Goal: Task Accomplishment & Management: Use online tool/utility

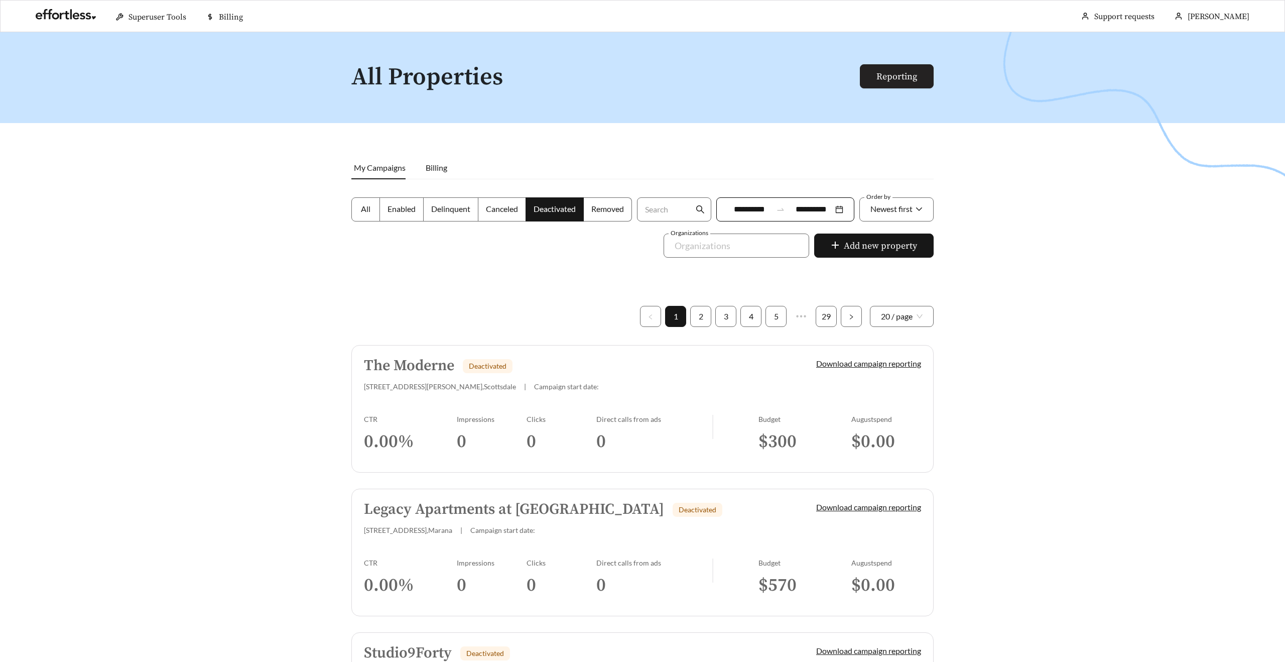
click at [878, 76] on link "Reporting" at bounding box center [897, 77] width 41 height 12
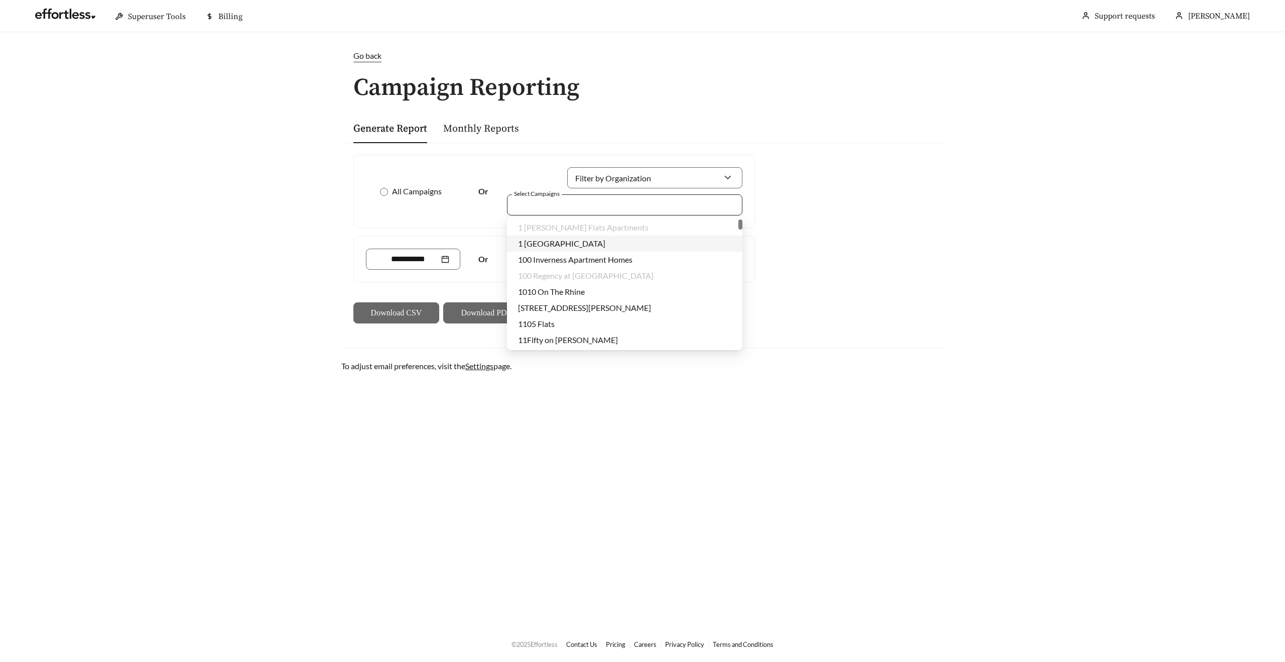
click at [547, 203] on div at bounding box center [618, 205] width 212 height 14
click at [578, 204] on div at bounding box center [618, 205] width 212 height 14
click at [517, 206] on div at bounding box center [516, 205] width 8 height 14
click at [587, 200] on div at bounding box center [618, 205] width 212 height 14
click at [537, 205] on div at bounding box center [618, 205] width 212 height 14
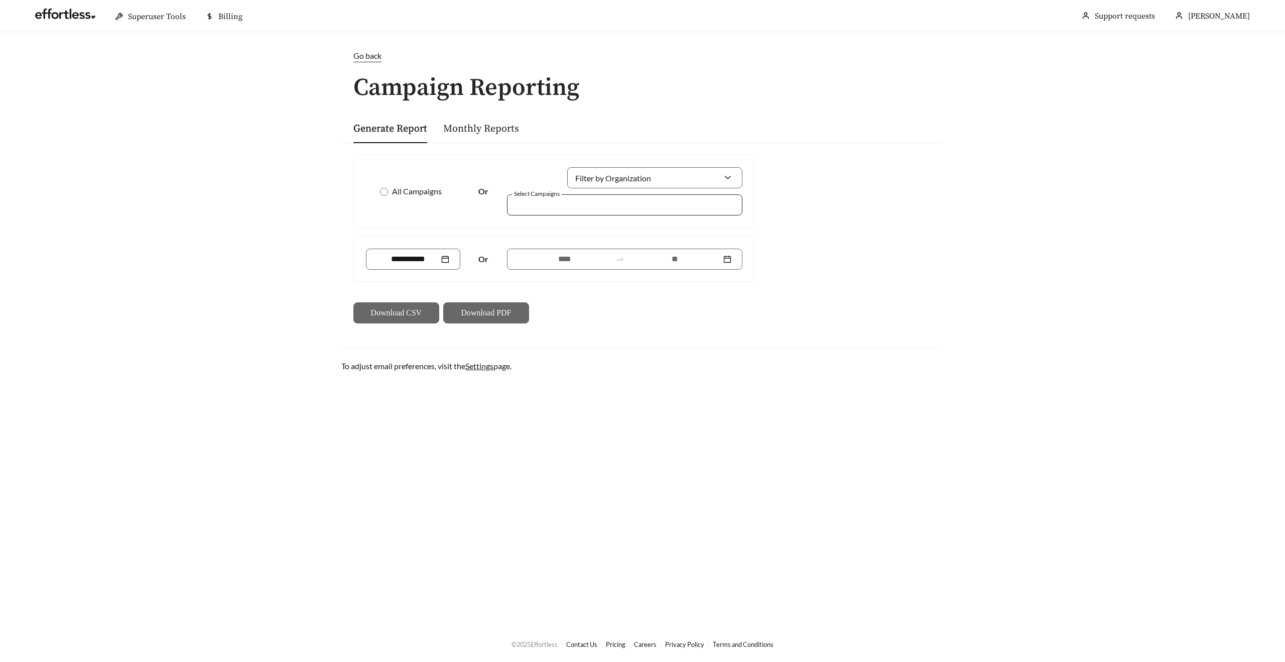
click at [546, 207] on div at bounding box center [618, 205] width 212 height 14
click at [551, 400] on main "Go back Campaign Reporting Generate Report Monthly Reports All Campaigns Or Fil…" at bounding box center [642, 329] width 1285 height 594
click at [584, 204] on div at bounding box center [618, 205] width 212 height 14
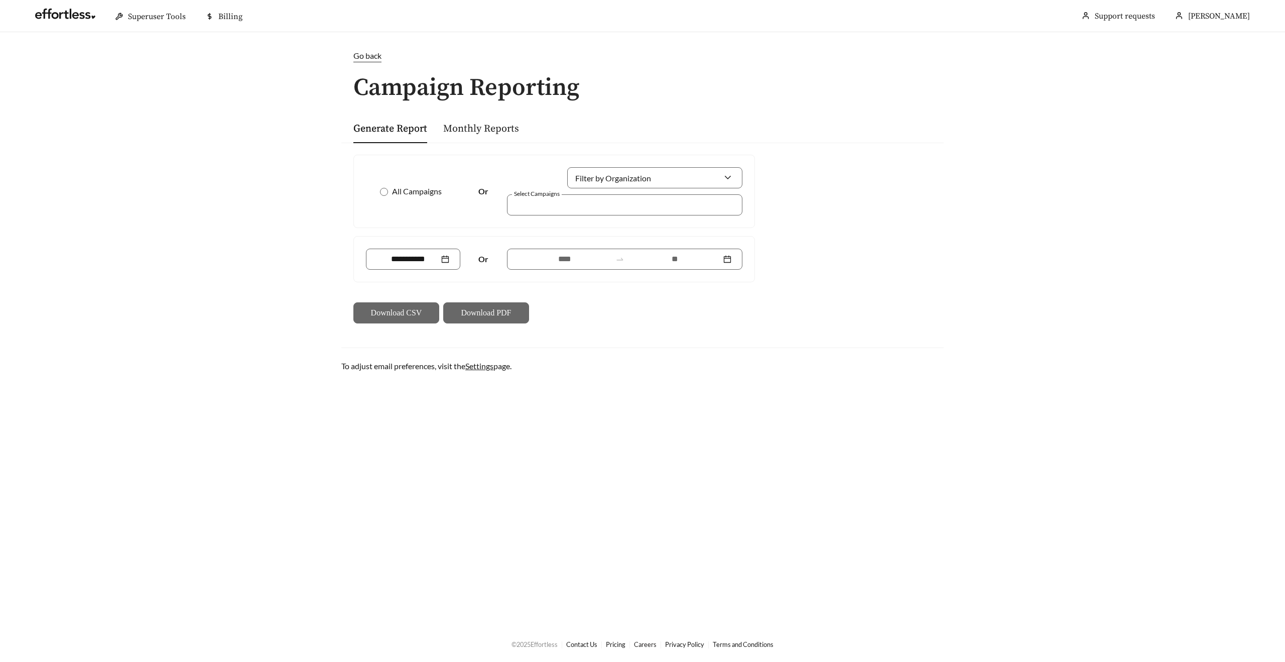
click at [644, 642] on link "Careers" at bounding box center [645, 644] width 23 height 8
